Goal: Answer question/provide support: Share knowledge or assist other users

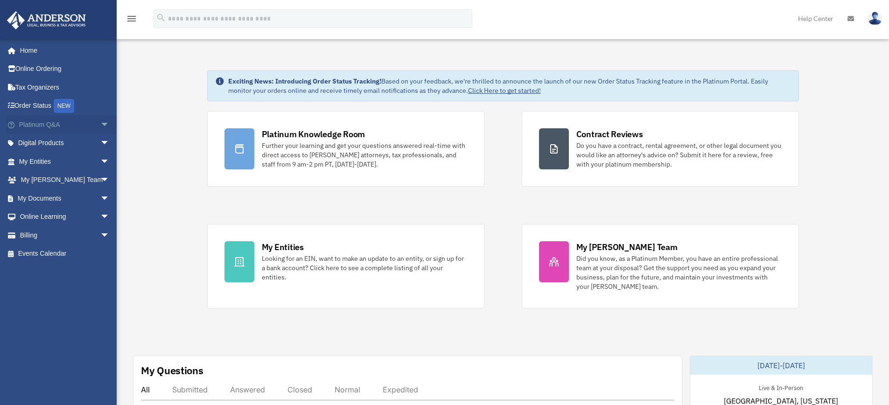
click at [56, 126] on link "Platinum Q&A arrow_drop_down" at bounding box center [65, 124] width 117 height 19
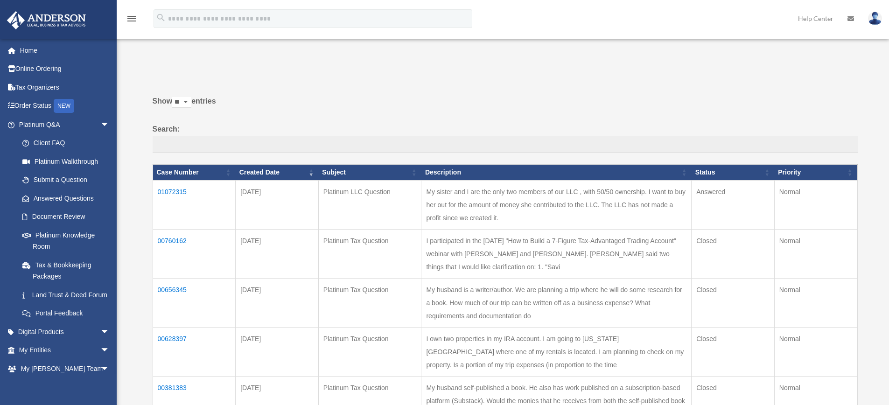
click at [168, 199] on td "01072315" at bounding box center [194, 204] width 83 height 49
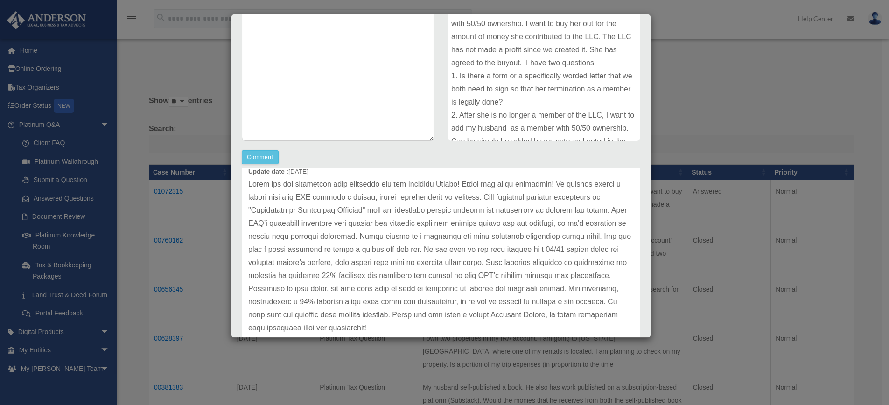
scroll to position [162, 0]
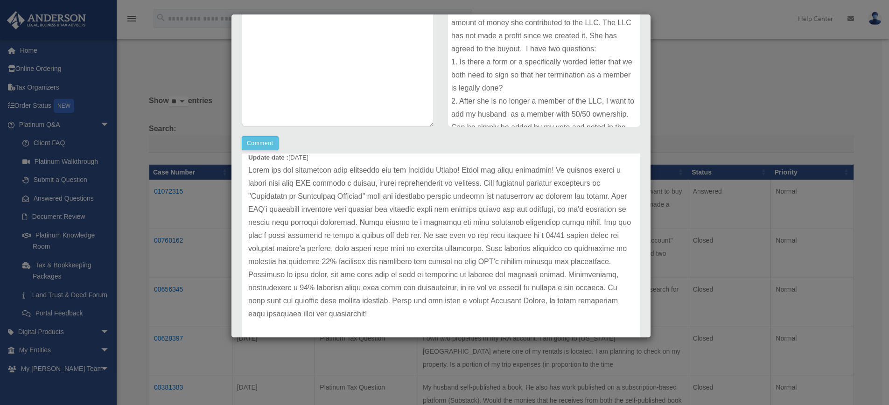
click at [262, 196] on p at bounding box center [441, 242] width 386 height 157
drag, startPoint x: 267, startPoint y: 197, endPoint x: 373, endPoint y: 198, distance: 106.0
click at [374, 199] on p at bounding box center [441, 242] width 386 height 157
copy p "Assignment of Membership Interest"
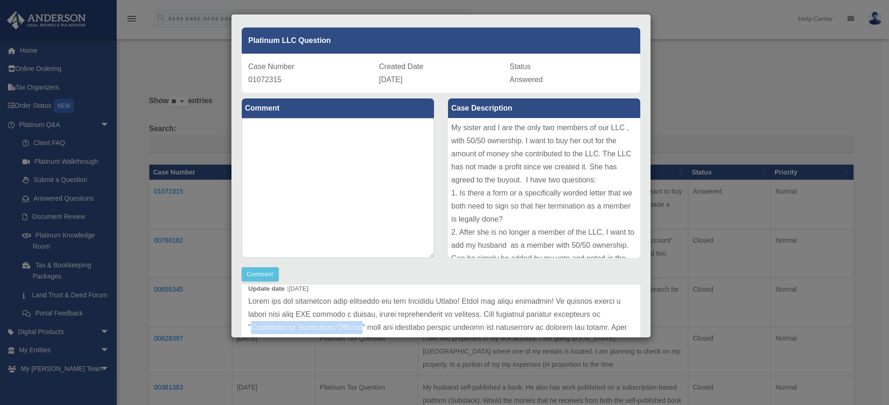
scroll to position [0, 0]
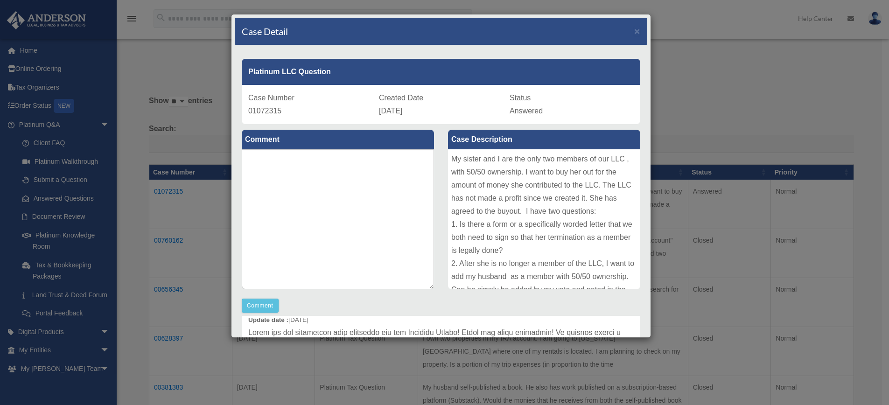
click at [706, 74] on div "Case Detail × Platinum LLC Question Case Number 01072315 Created Date [DATE] St…" at bounding box center [444, 202] width 889 height 405
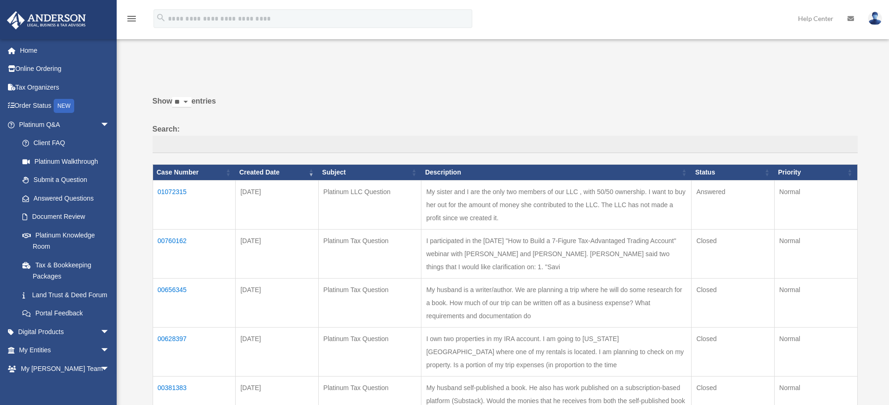
click at [878, 21] on img at bounding box center [875, 19] width 14 height 14
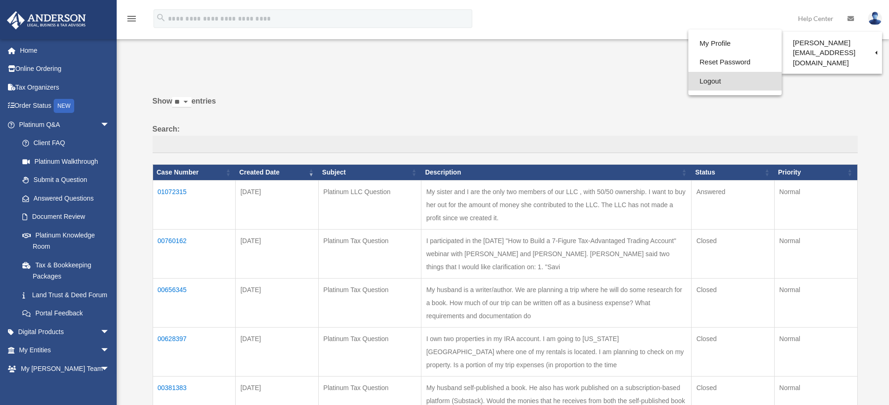
click at [698, 85] on link "Logout" at bounding box center [735, 81] width 93 height 19
